Goal: Information Seeking & Learning: Learn about a topic

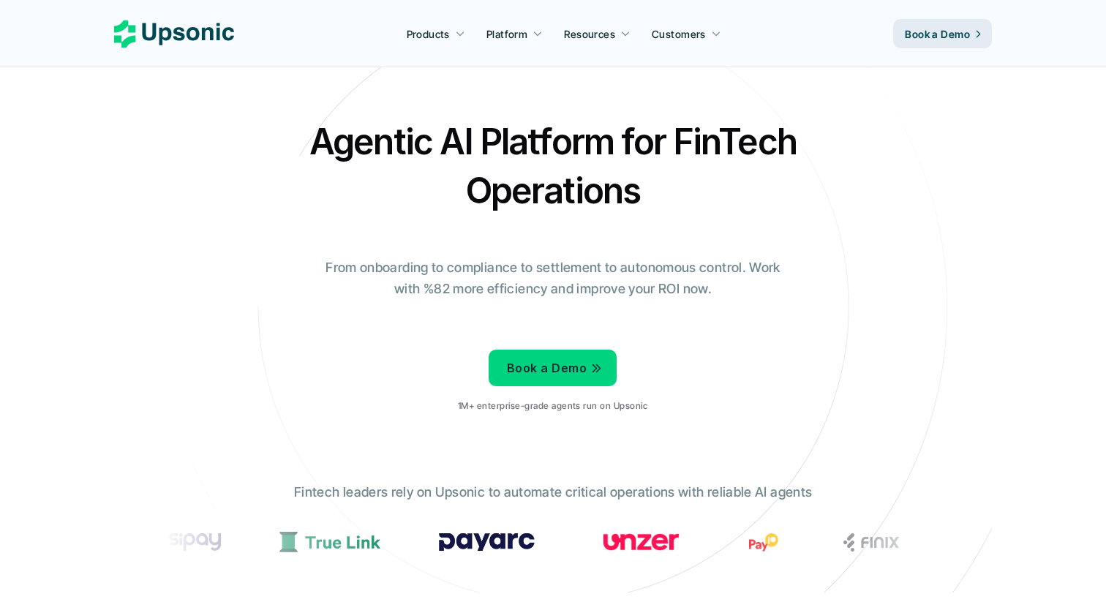
click at [488, 137] on h2 "Agentic AI Platform for FinTech Operations" at bounding box center [553, 166] width 512 height 98
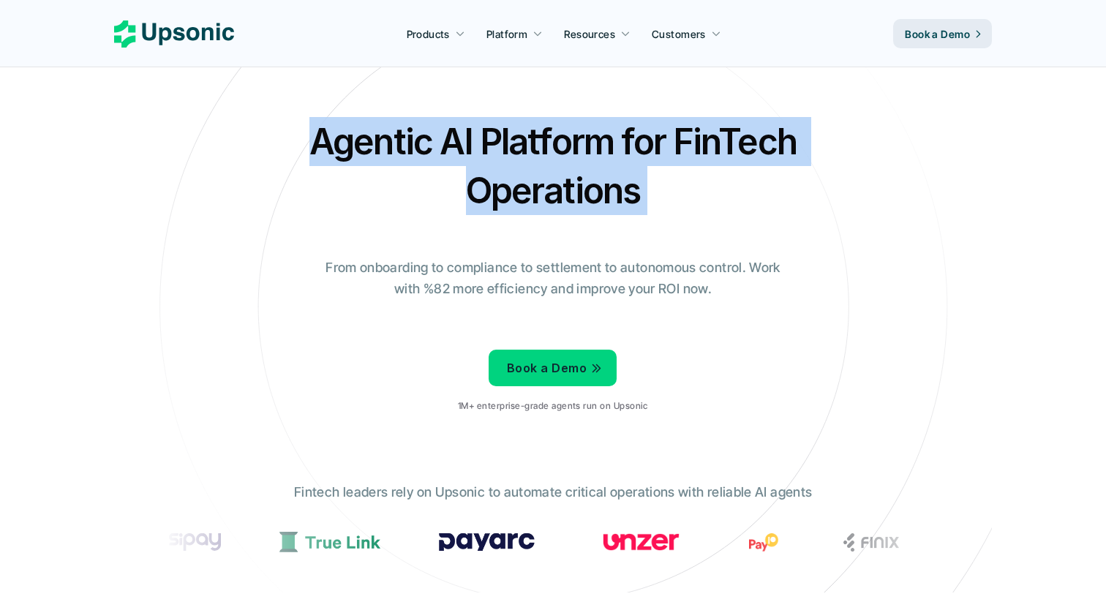
click at [488, 137] on h2 "Agentic AI Platform for FinTech Operations" at bounding box center [553, 166] width 512 height 98
click at [420, 134] on h2 "Agentic AI Platform for FinTech Operations" at bounding box center [553, 166] width 512 height 98
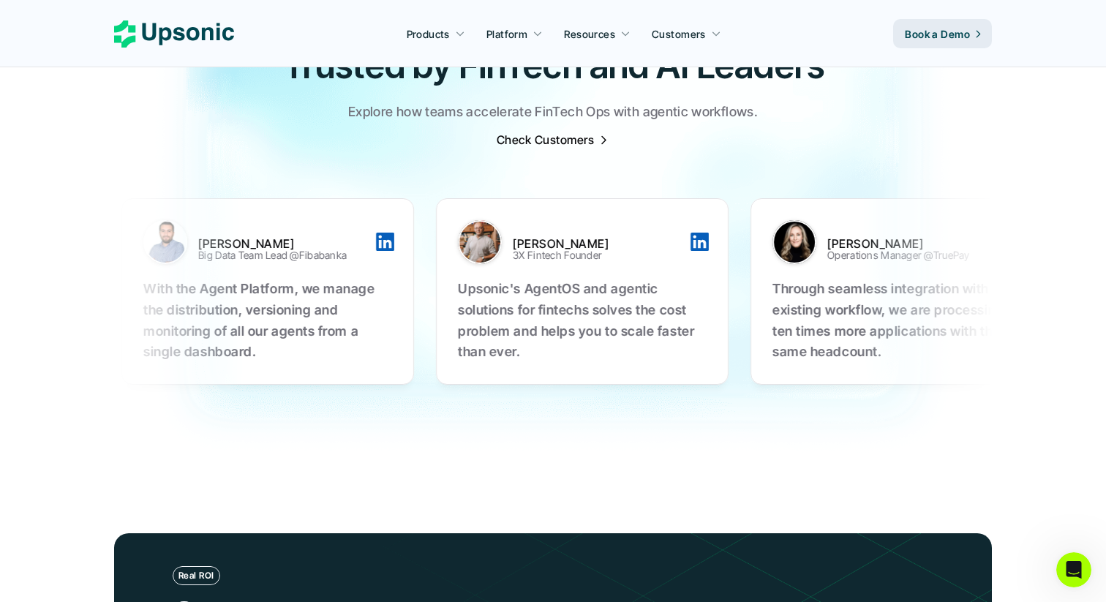
scroll to position [5125, 0]
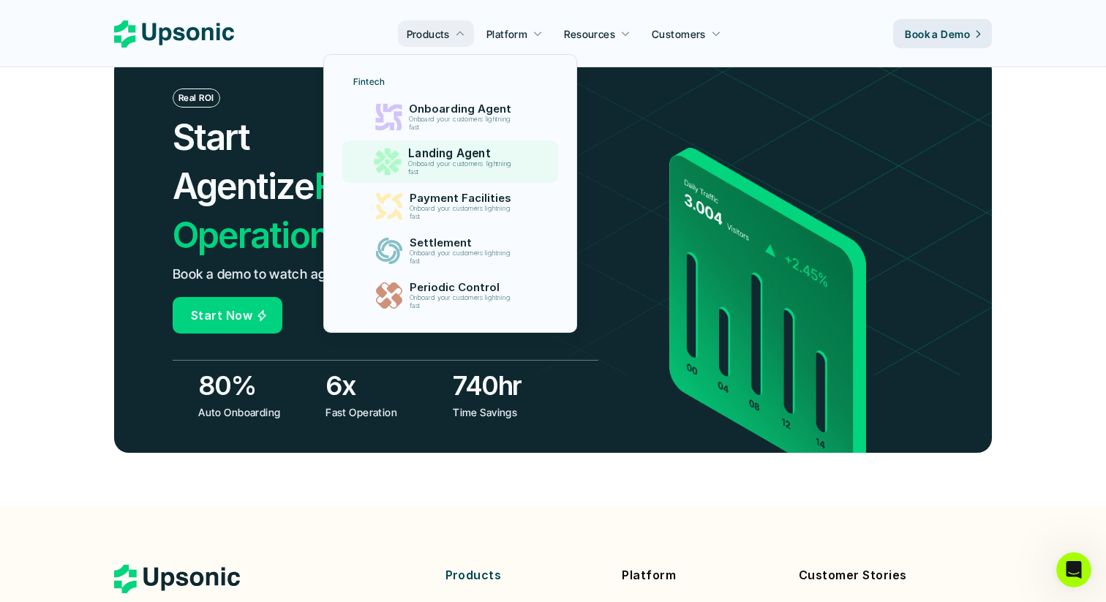
click at [475, 173] on p "Onboard your customers lightning fast" at bounding box center [462, 168] width 109 height 16
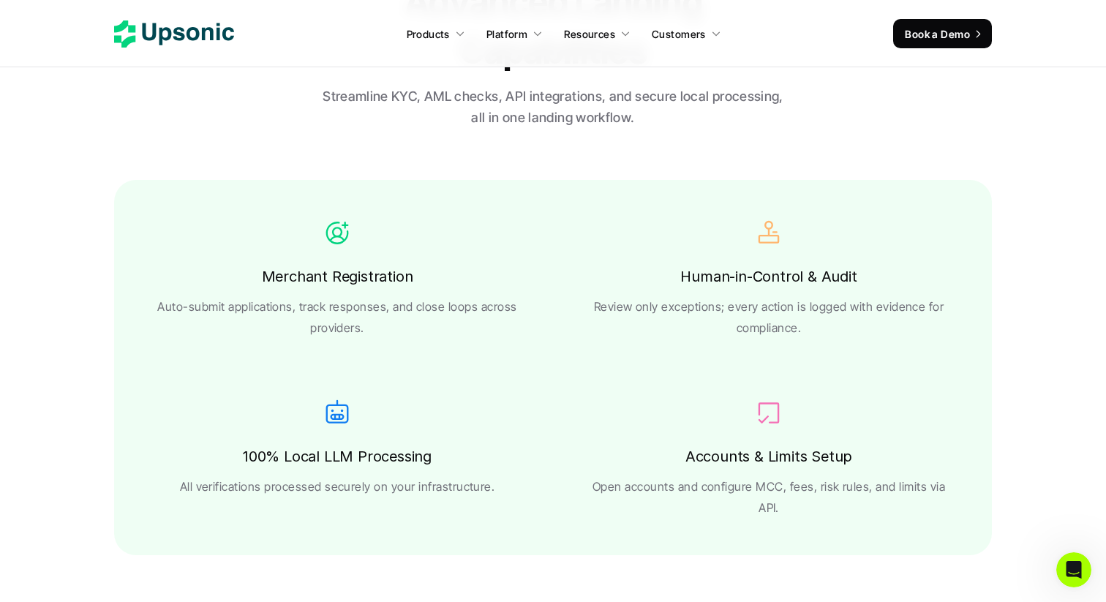
scroll to position [2499, 0]
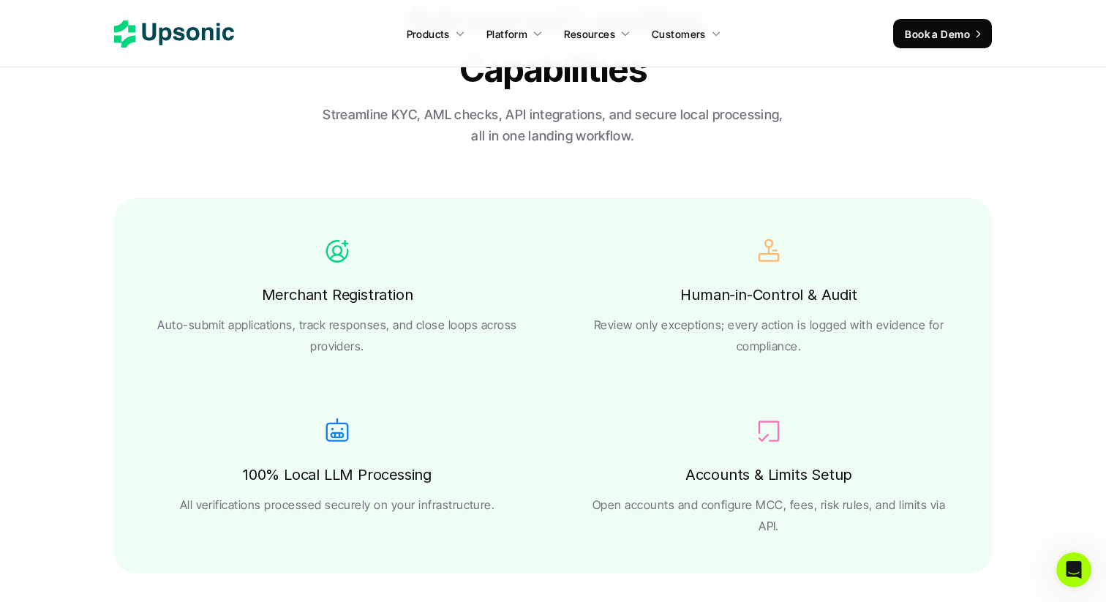
drag, startPoint x: 326, startPoint y: 185, endPoint x: 521, endPoint y: 325, distance: 240.5
click at [521, 325] on section "Compliance-Ready Advanced Landing Capabilities Streamline KYC, AML checks, API …" at bounding box center [553, 266] width 1106 height 671
click at [588, 325] on p "Review only exceptions; every action is logged with evidence for compliance." at bounding box center [768, 335] width 373 height 42
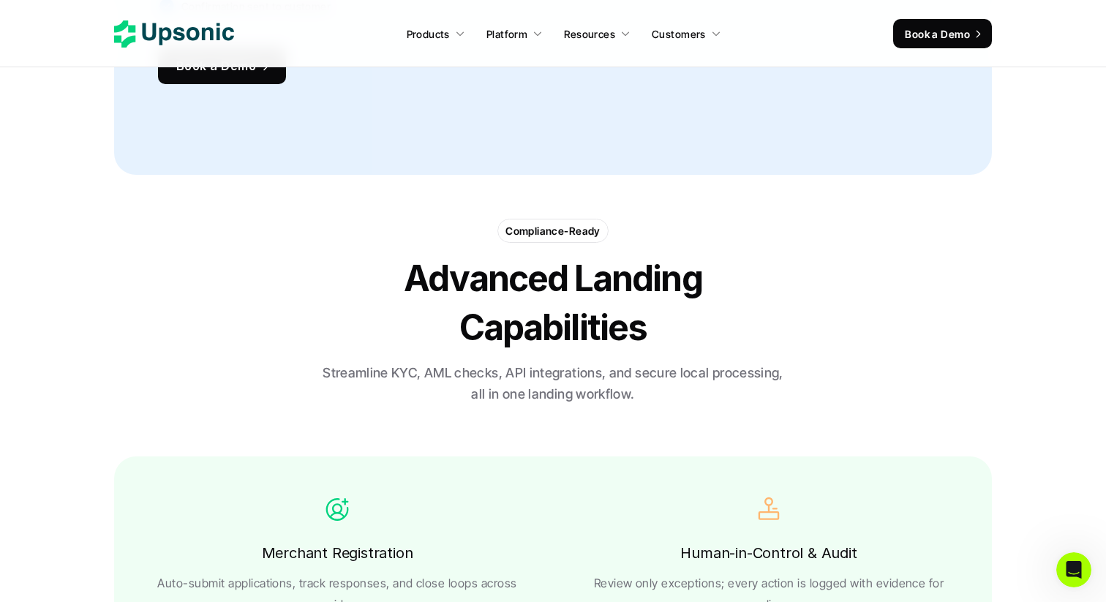
scroll to position [1775, 0]
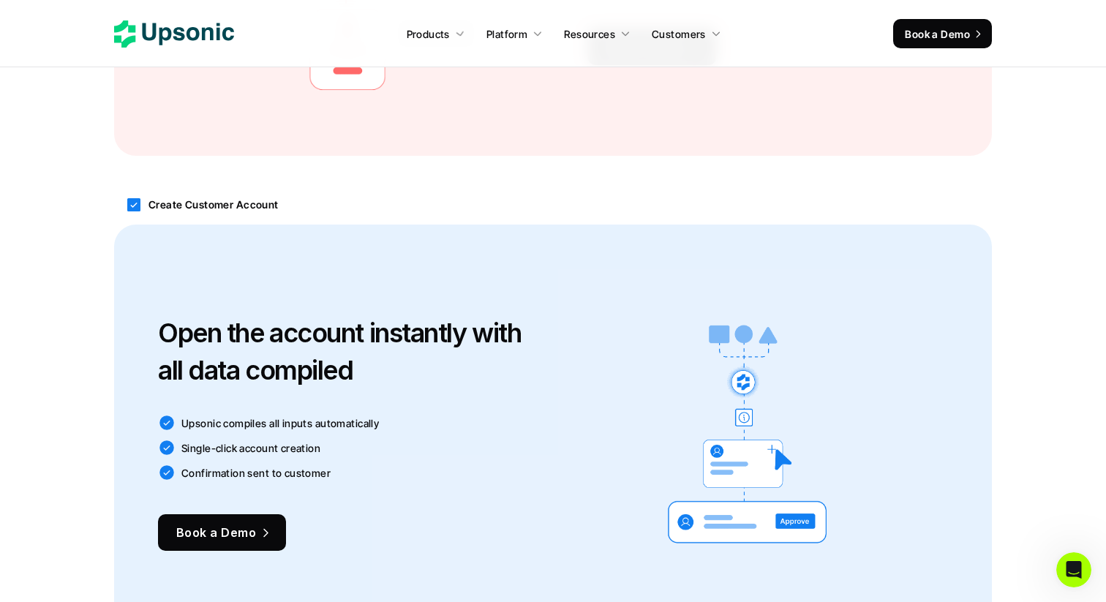
click at [957, 20] on link "Book a Demo" at bounding box center [942, 33] width 99 height 29
click at [955, 39] on p "Book a Demo" at bounding box center [937, 33] width 65 height 15
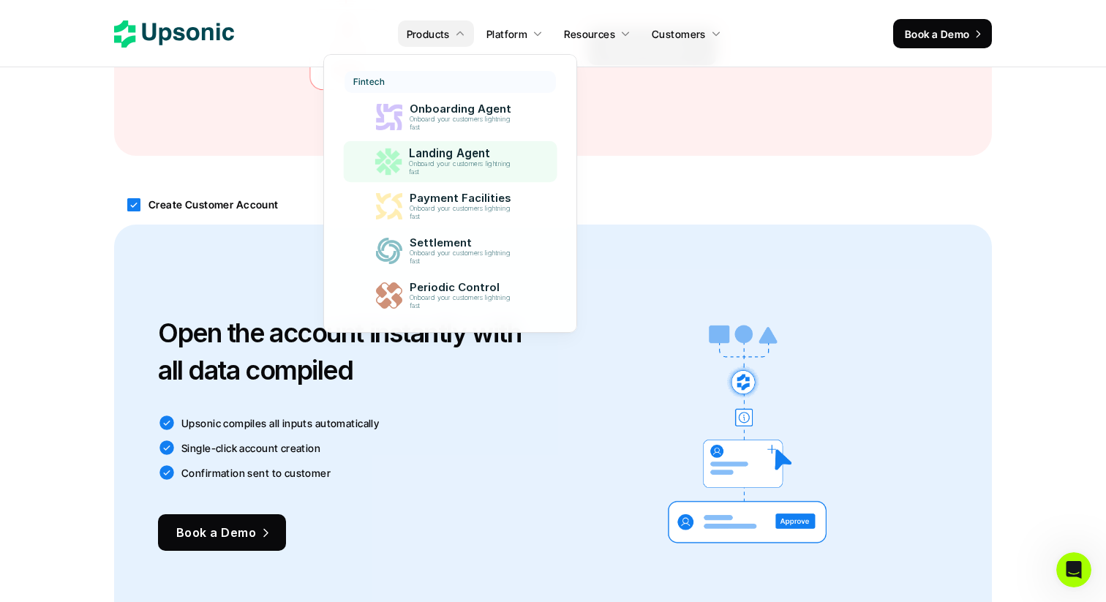
click at [449, 153] on p "Landing Agent" at bounding box center [463, 153] width 110 height 13
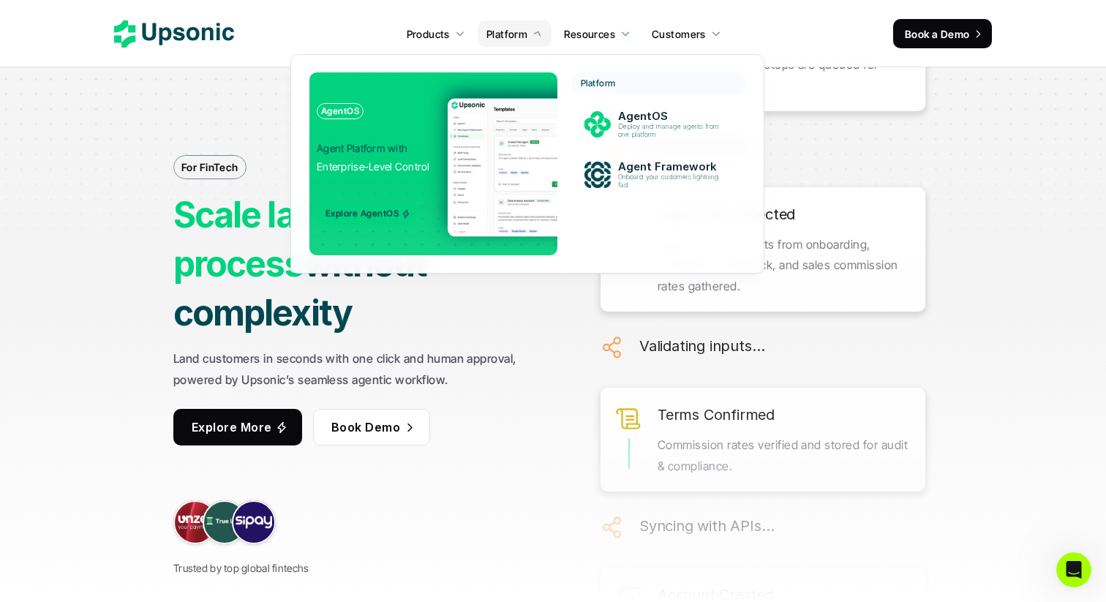
click at [495, 158] on img at bounding box center [590, 167] width 284 height 138
click at [385, 156] on p "Agent Platform with Enterprise-Level Control" at bounding box center [375, 157] width 116 height 37
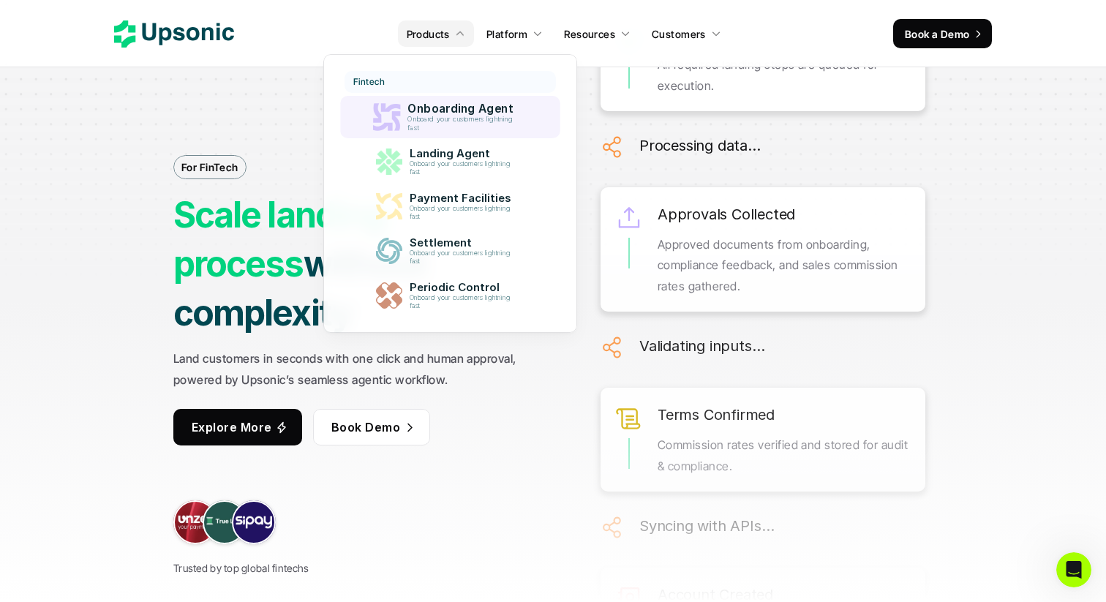
click at [448, 119] on p "Onboard your customers lightning fast" at bounding box center [462, 124] width 111 height 16
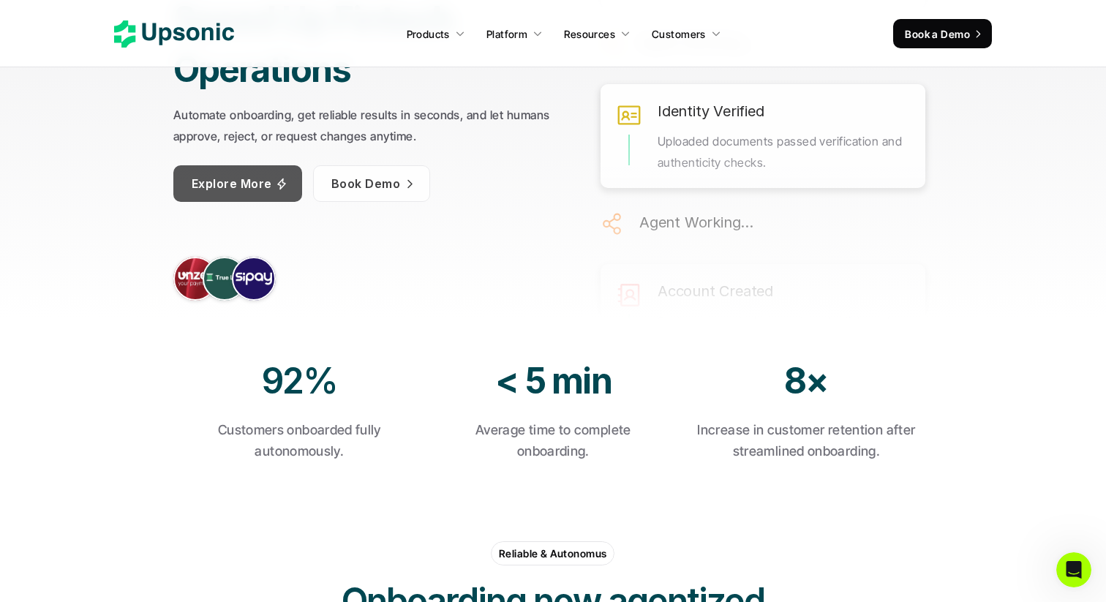
click at [252, 173] on p "Explore More" at bounding box center [232, 183] width 80 height 21
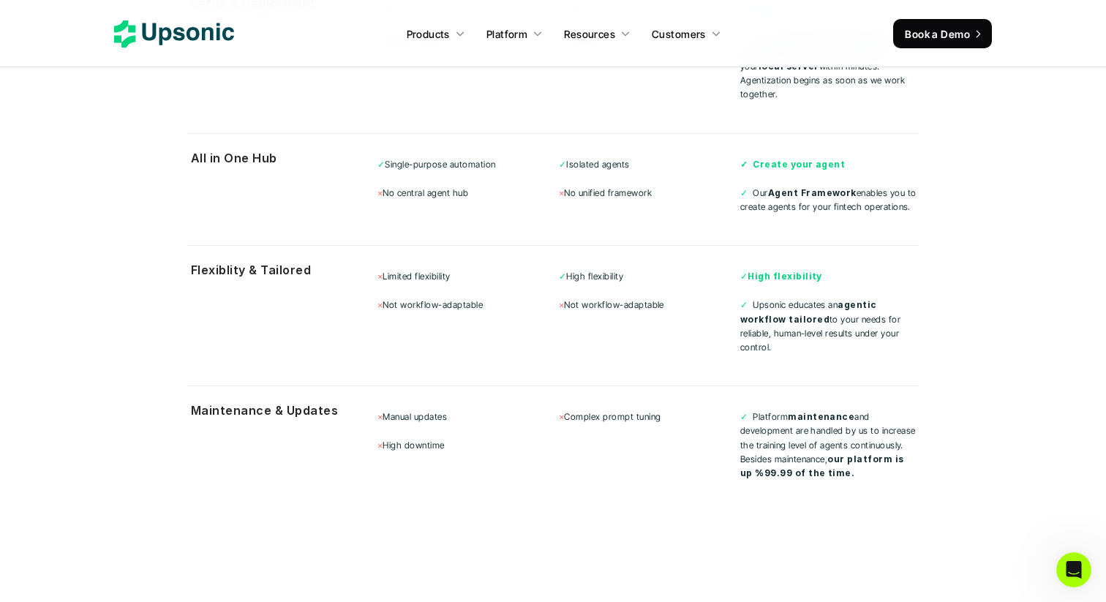
scroll to position [5102, 0]
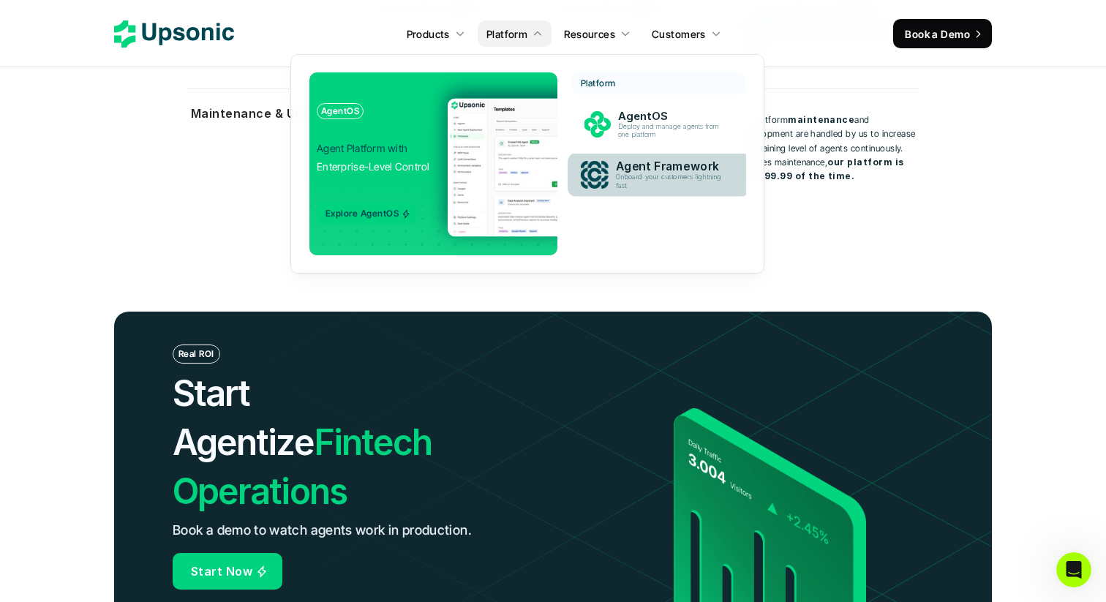
click at [648, 176] on p "Onboard your customers lightning fast" at bounding box center [672, 181] width 112 height 17
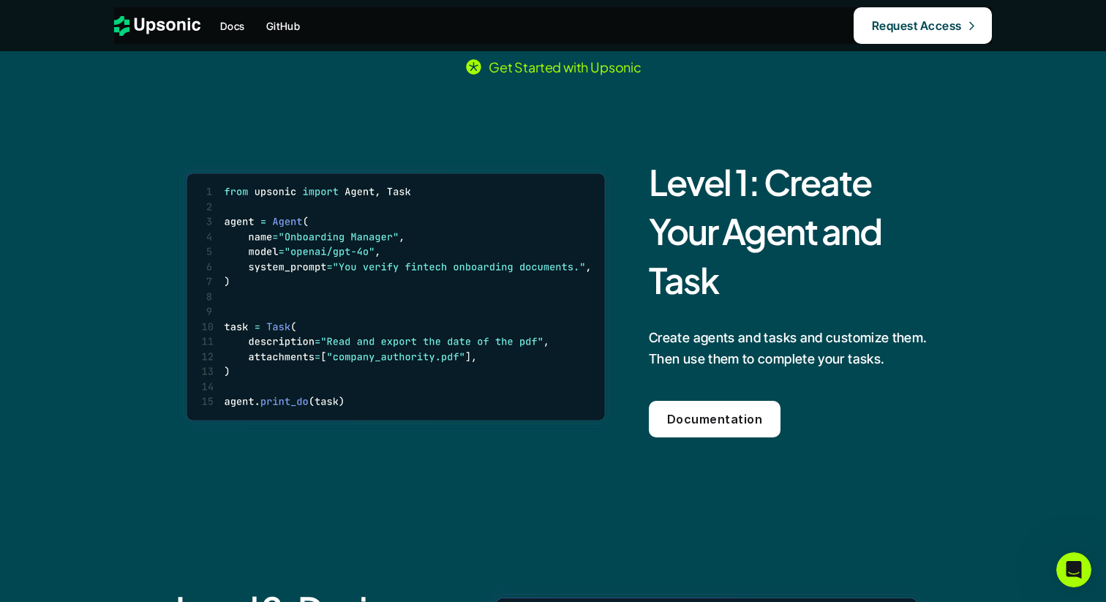
scroll to position [916, 0]
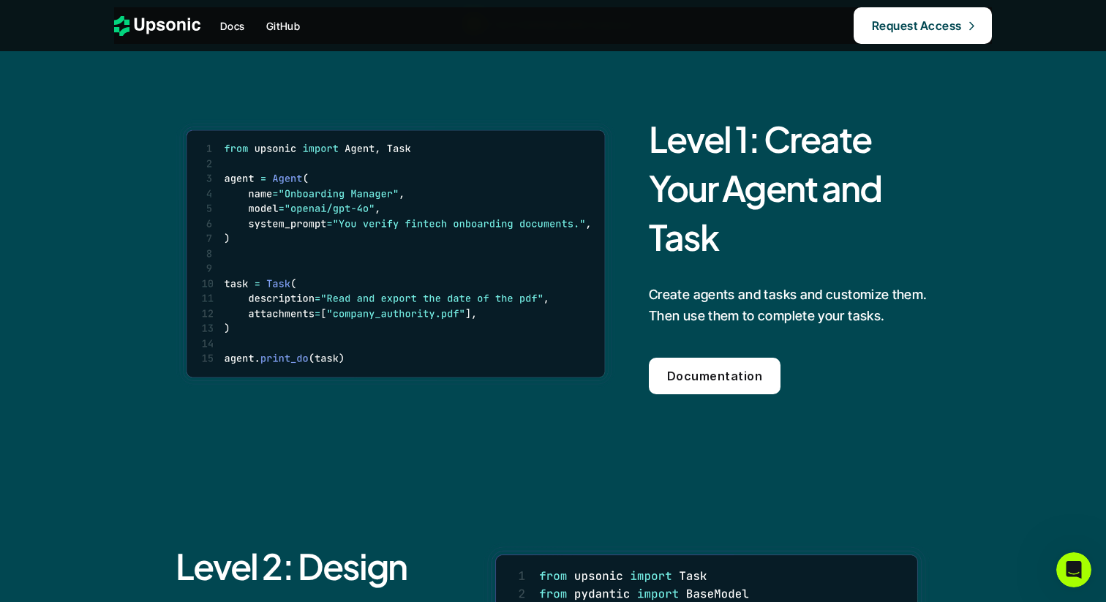
click at [309, 209] on img at bounding box center [396, 253] width 440 height 355
click at [304, 202] on img at bounding box center [396, 253] width 440 height 355
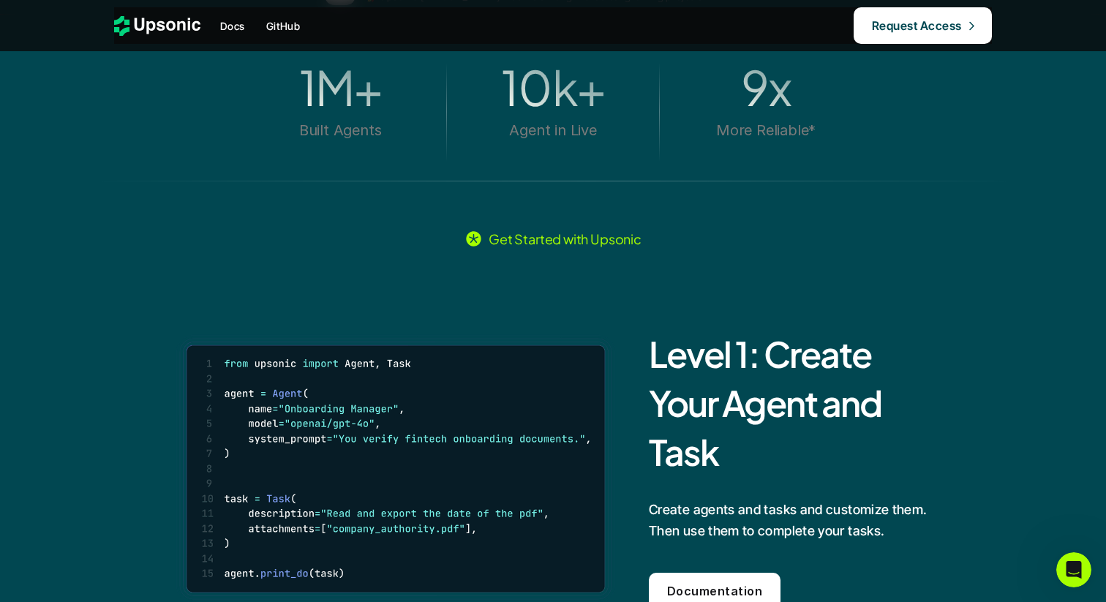
scroll to position [827, 0]
